Goal: Check status: Check status

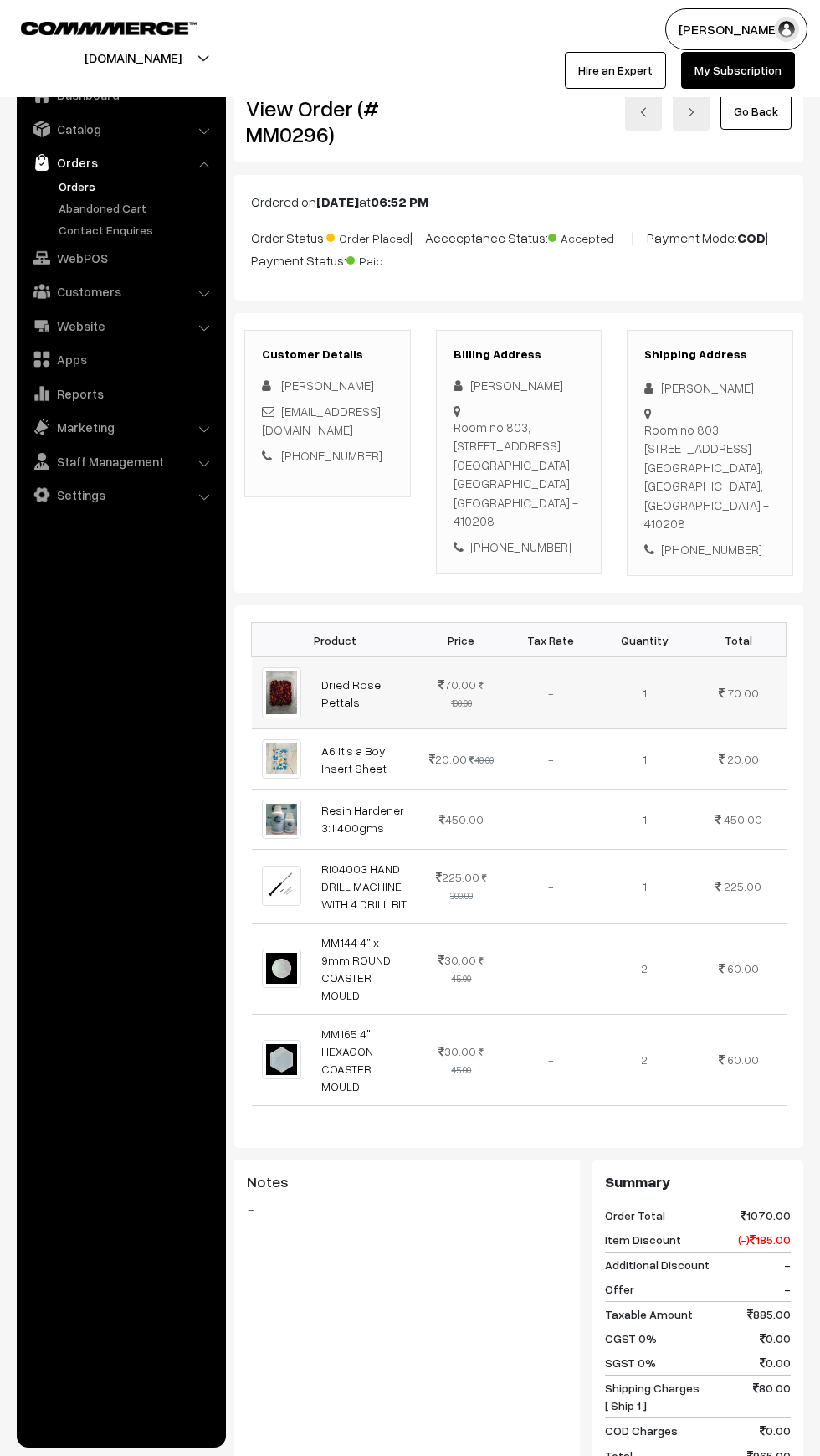
click at [486, 660] on td "70.00 100.00" at bounding box center [461, 692] width 84 height 72
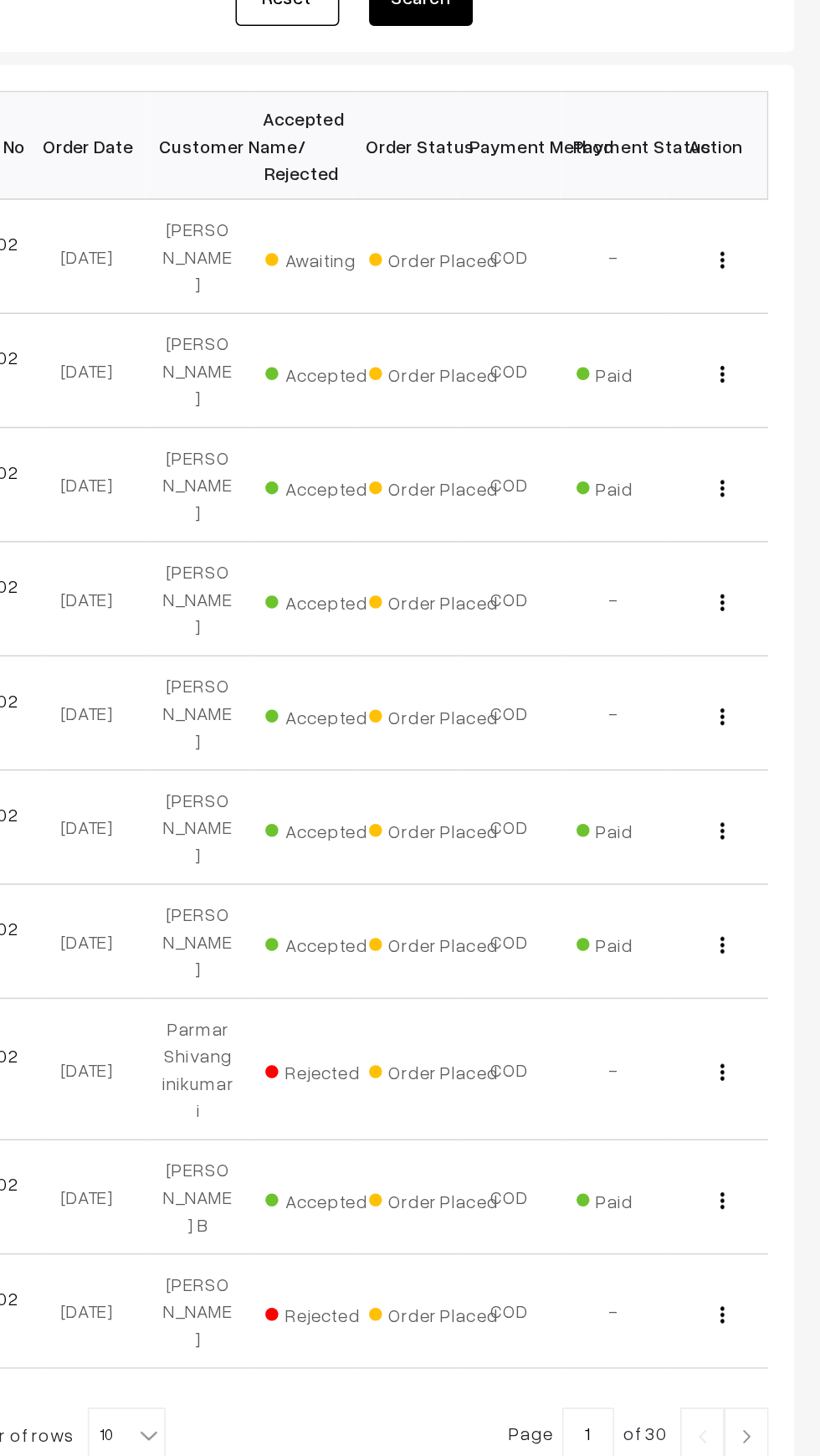
click at [785, 1197] on link at bounding box center [772, 1213] width 29 height 34
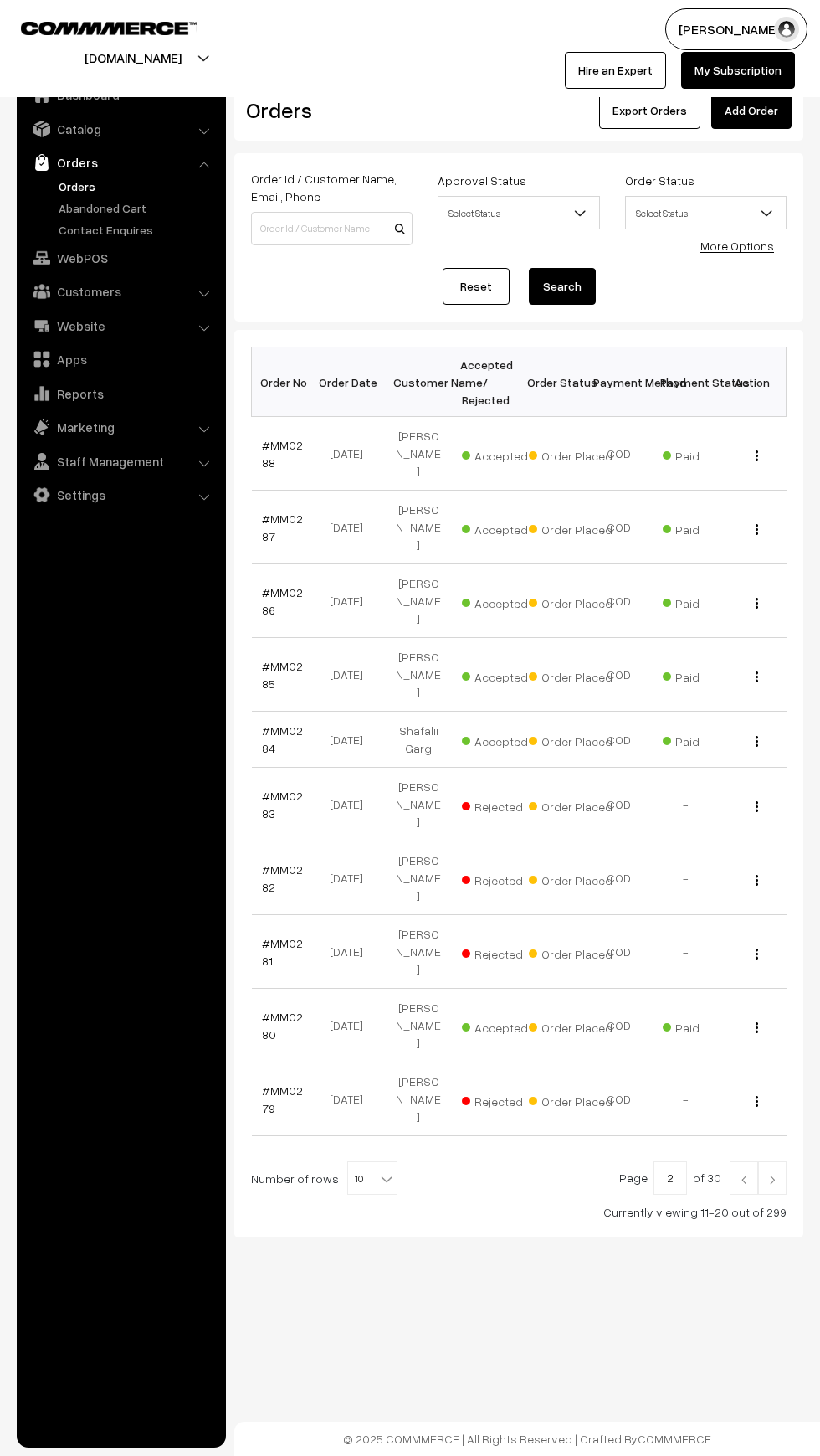
click at [764, 1217] on div "Dashboard / Orders Orders Export Orders Add Order Order Id / Customer Name, Ema…" at bounding box center [410, 672] width 820 height 1346
click at [780, 1161] on link at bounding box center [772, 1177] width 29 height 34
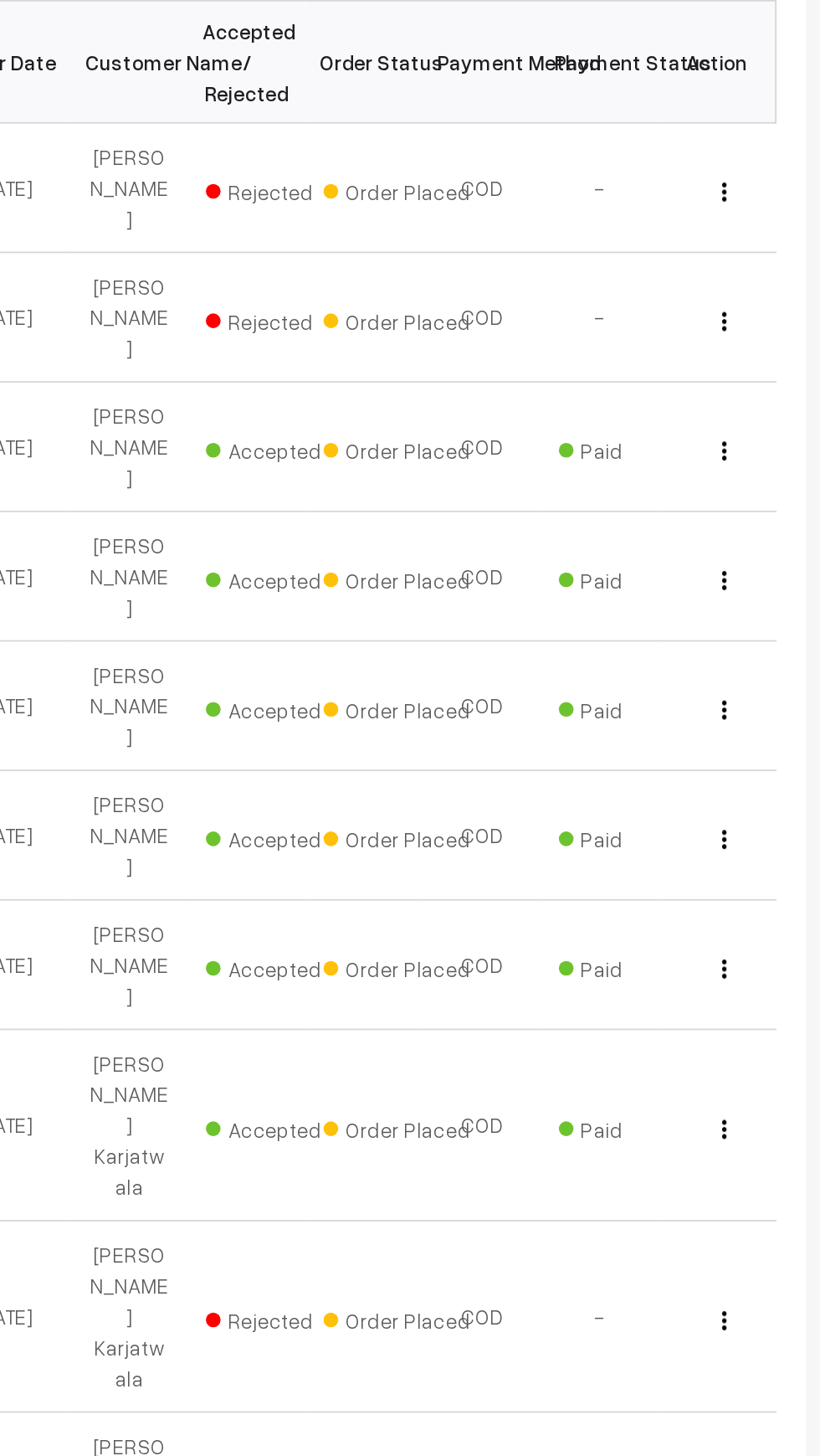
click at [781, 1249] on link at bounding box center [772, 1265] width 29 height 34
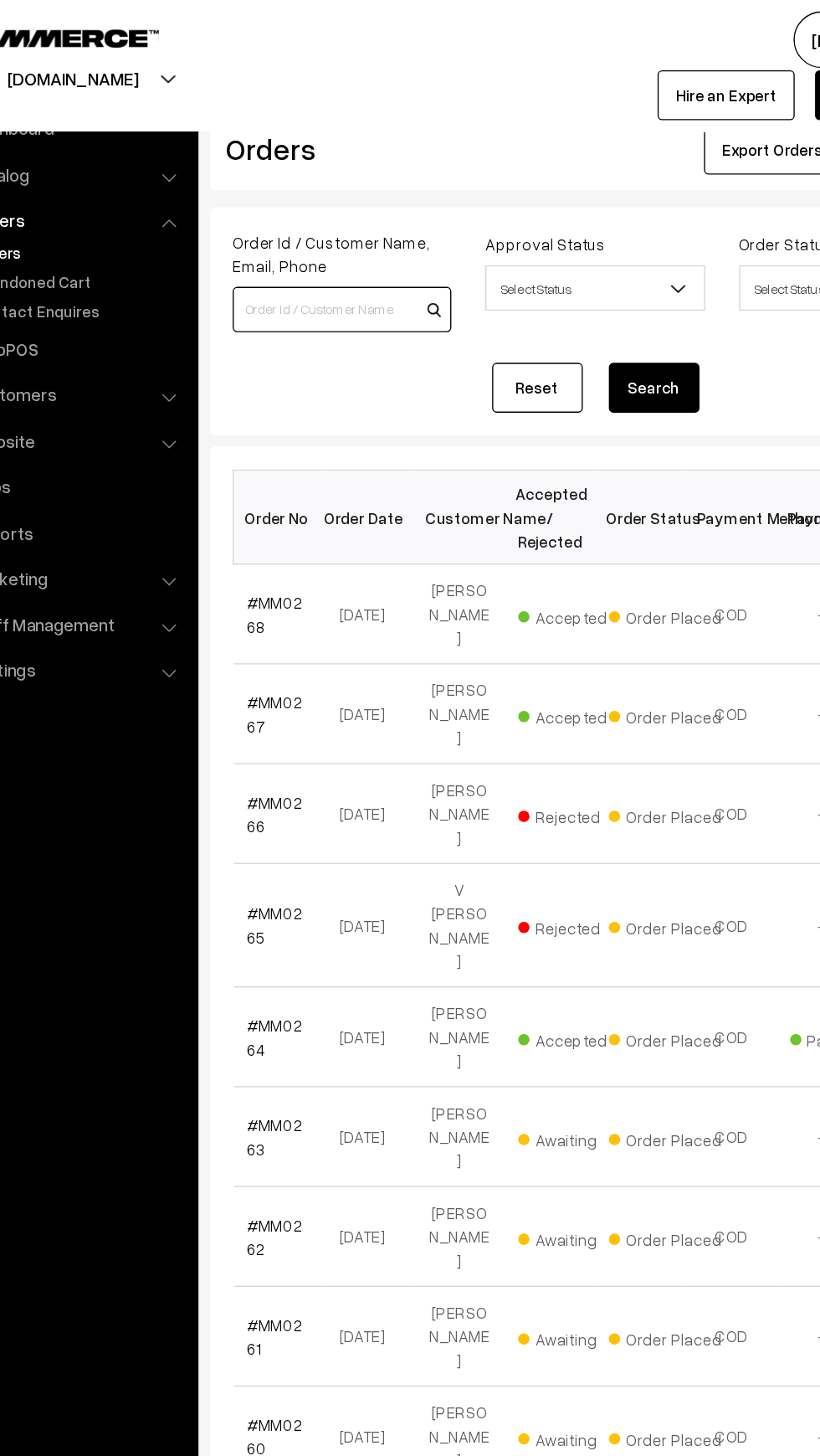
click at [305, 228] on input at bounding box center [331, 228] width 161 height 34
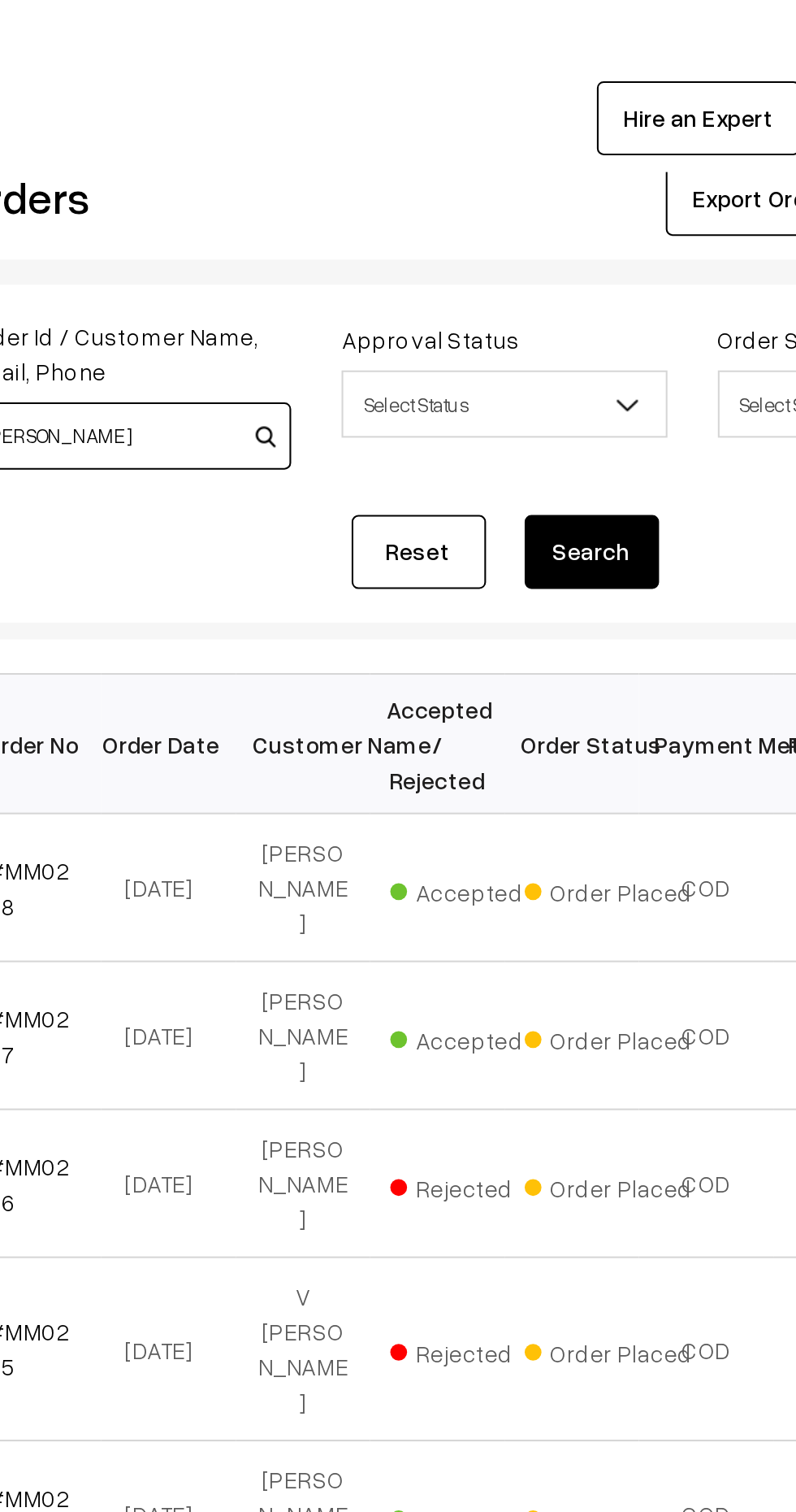
type input "Shamim"
click at [552, 275] on button "Search" at bounding box center [546, 278] width 65 height 35
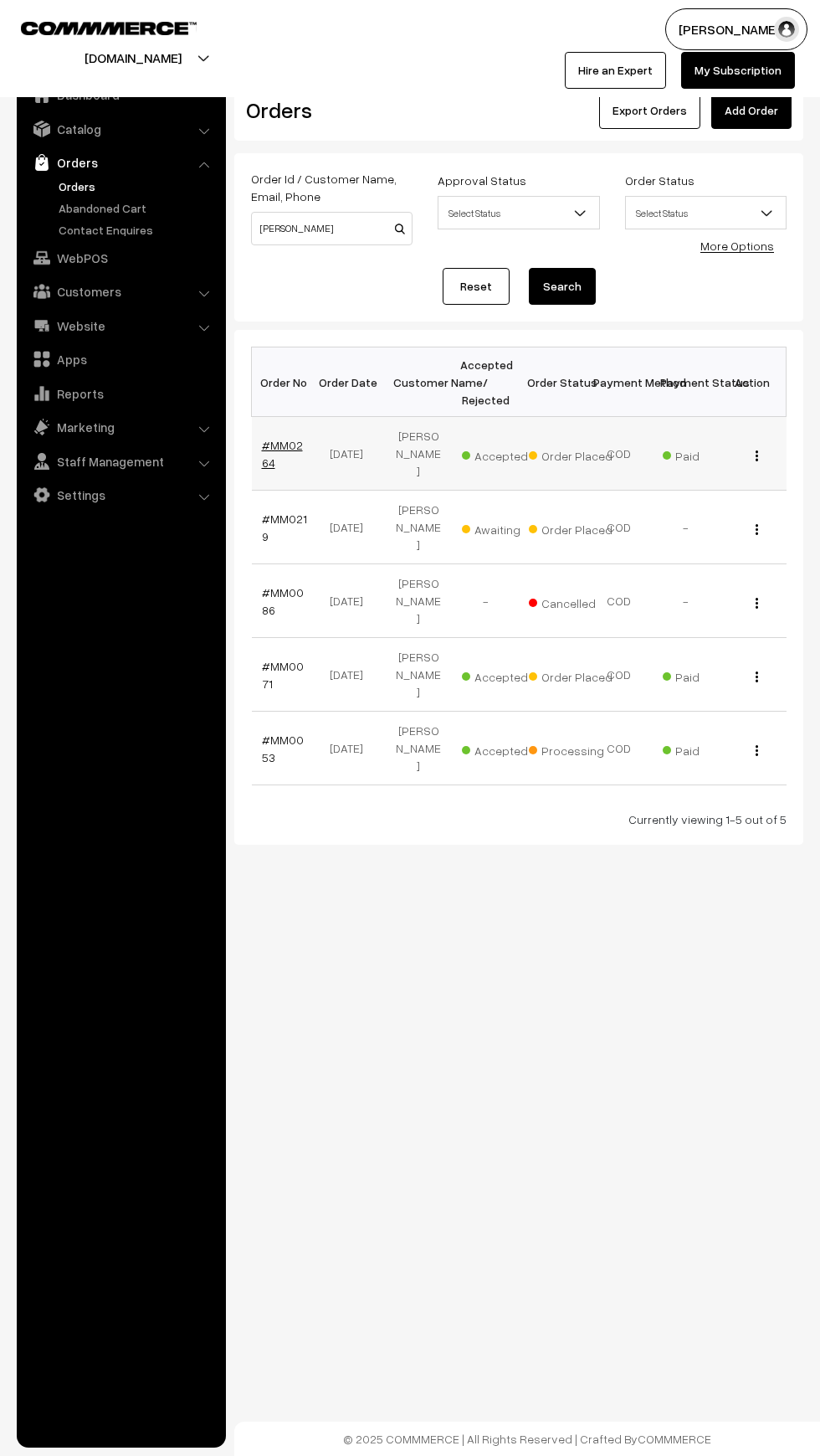
click at [287, 438] on link "#MM0264" at bounding box center [282, 454] width 41 height 32
